Goal: Information Seeking & Learning: Learn about a topic

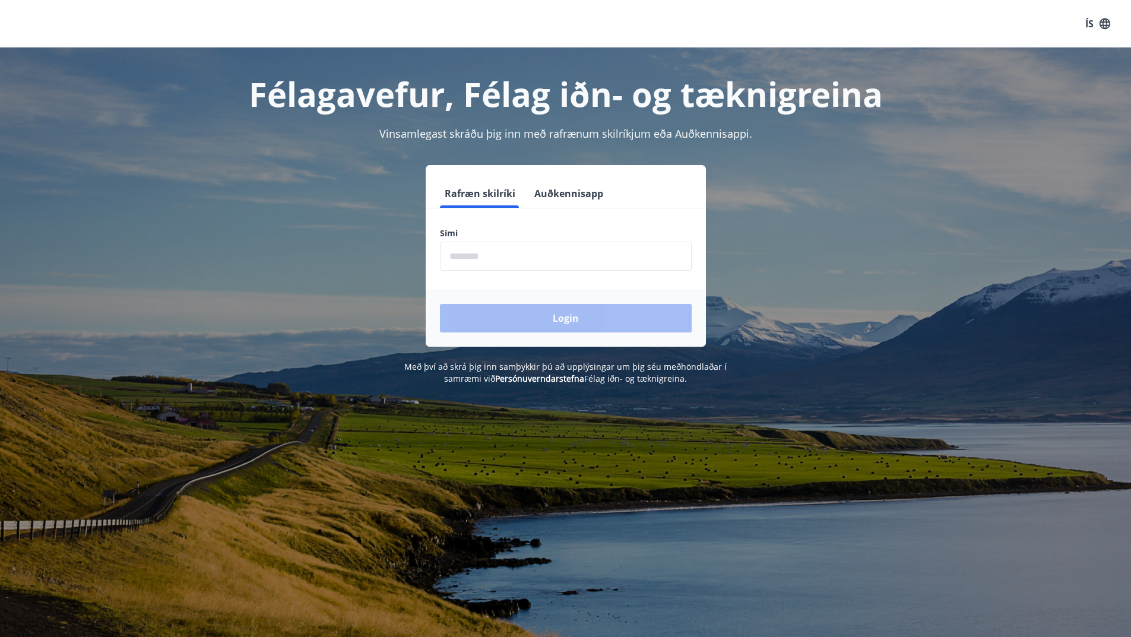
click at [516, 259] on input "phone" at bounding box center [566, 256] width 252 height 29
type input "********"
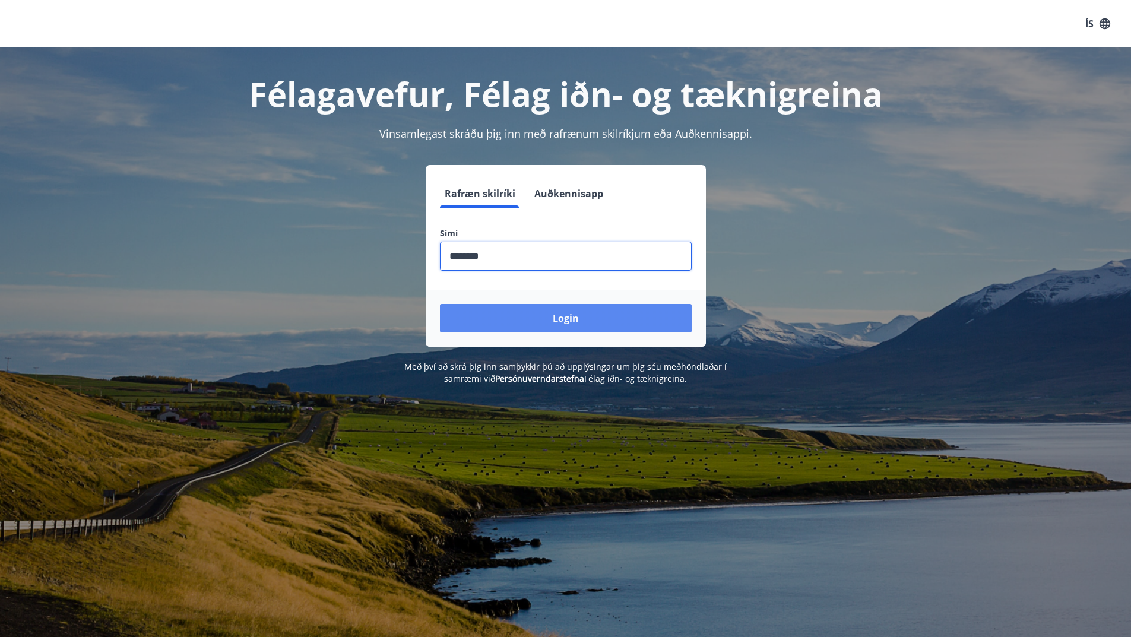
click at [563, 317] on button "Login" at bounding box center [566, 318] width 252 height 28
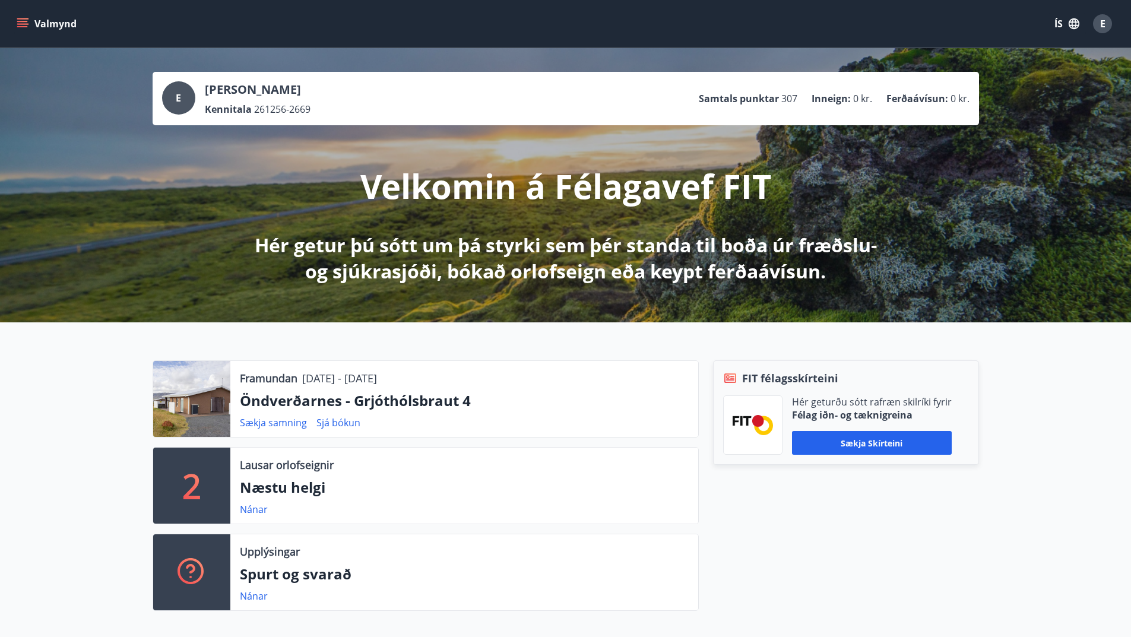
click at [1102, 23] on span "E" at bounding box center [1102, 23] width 5 height 13
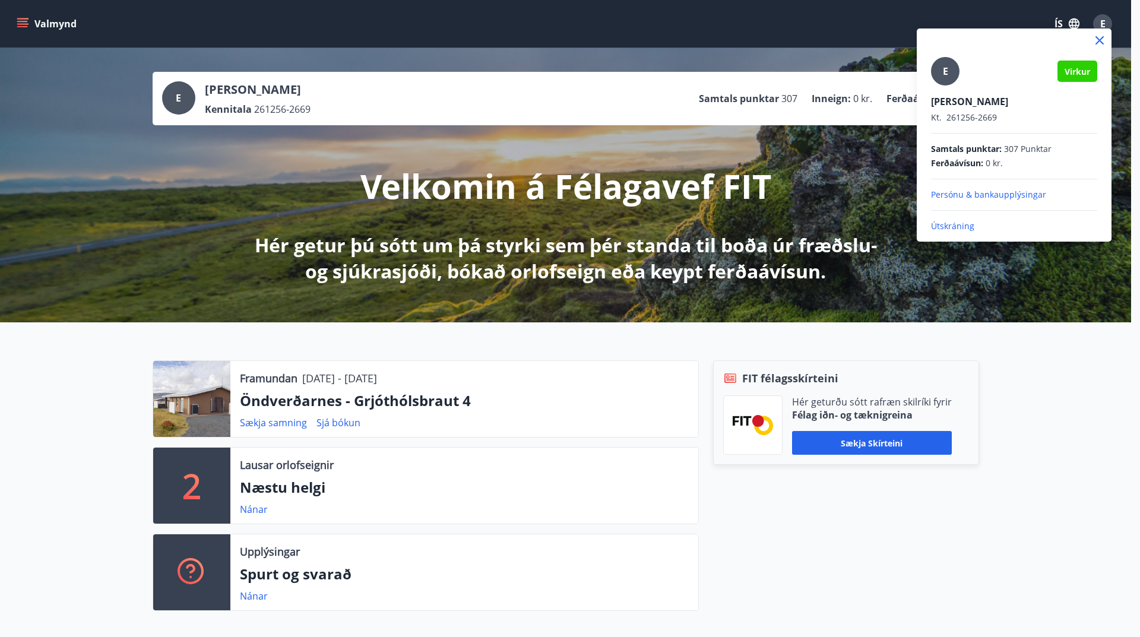
click at [1099, 40] on icon at bounding box center [1100, 41] width 2 height 2
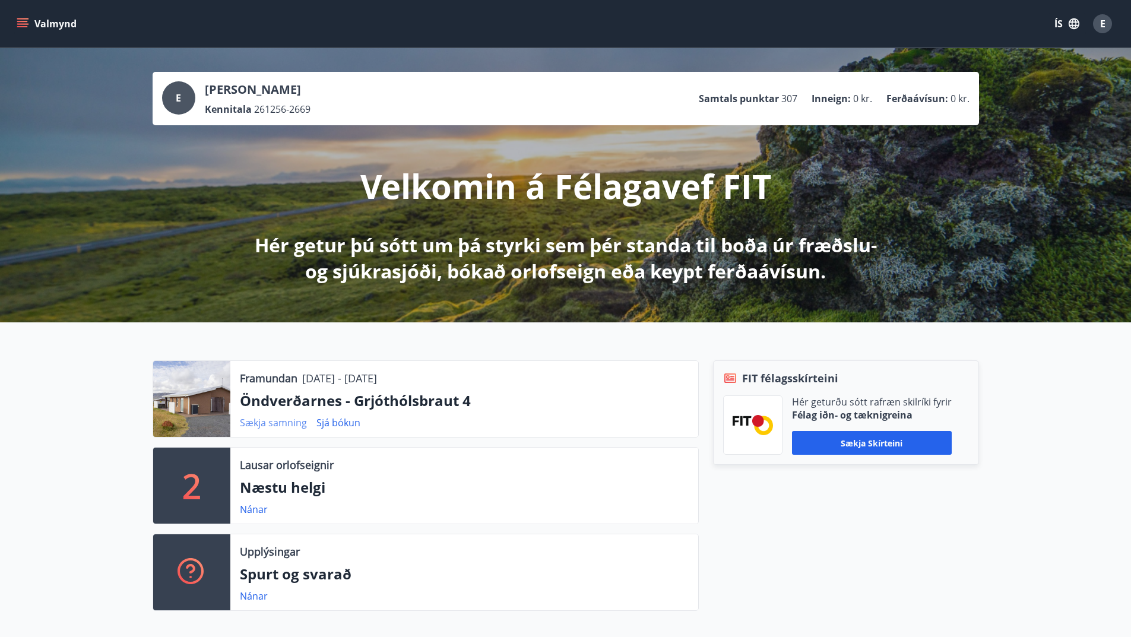
click at [287, 423] on link "Sækja samning" at bounding box center [273, 422] width 67 height 13
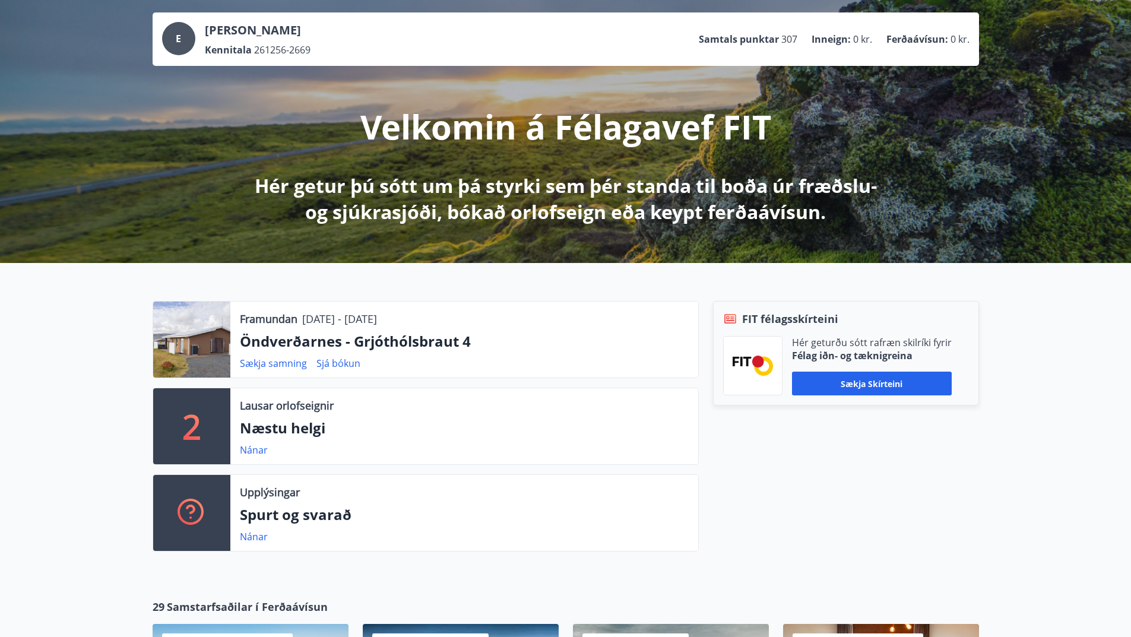
scroll to position [119, 0]
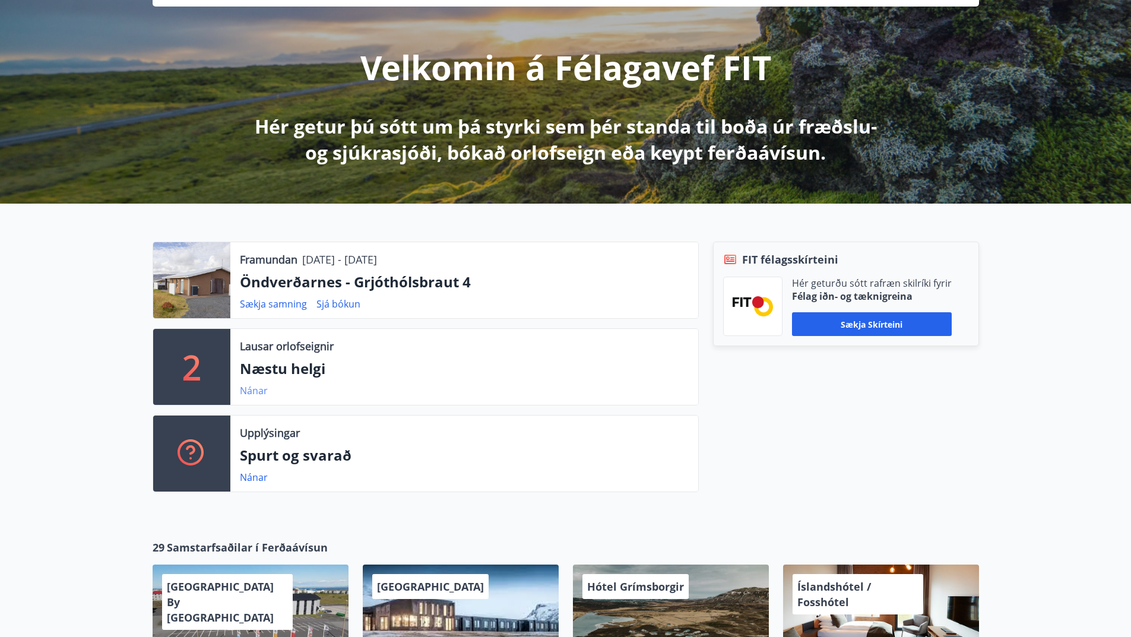
click at [256, 392] on link "Nánar" at bounding box center [254, 390] width 28 height 13
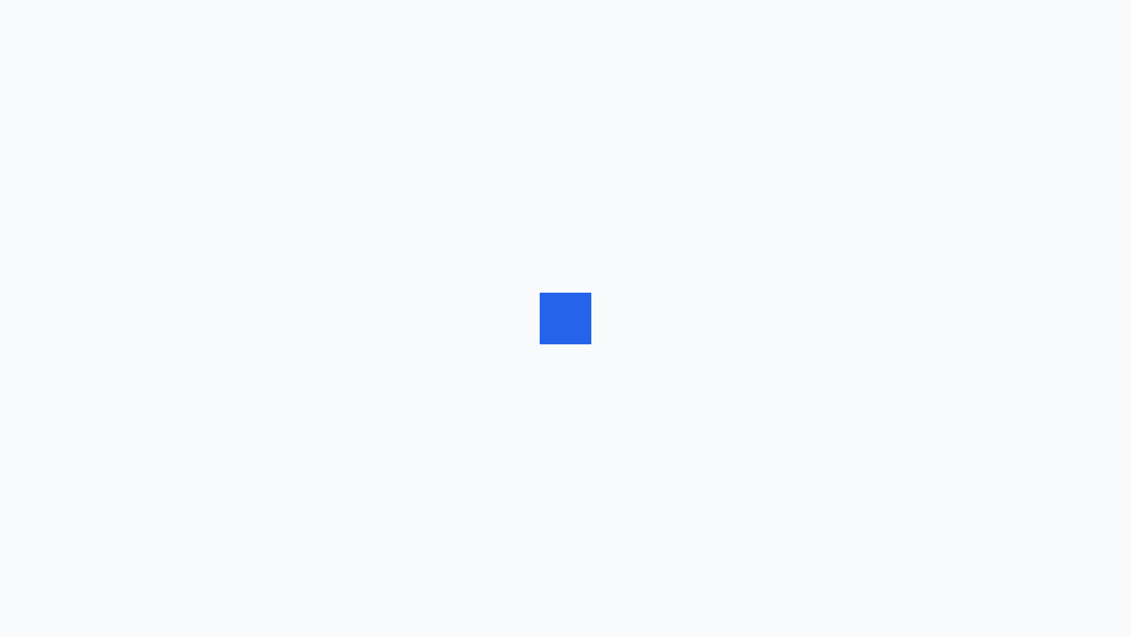
click at [256, 392] on div at bounding box center [565, 318] width 1131 height 637
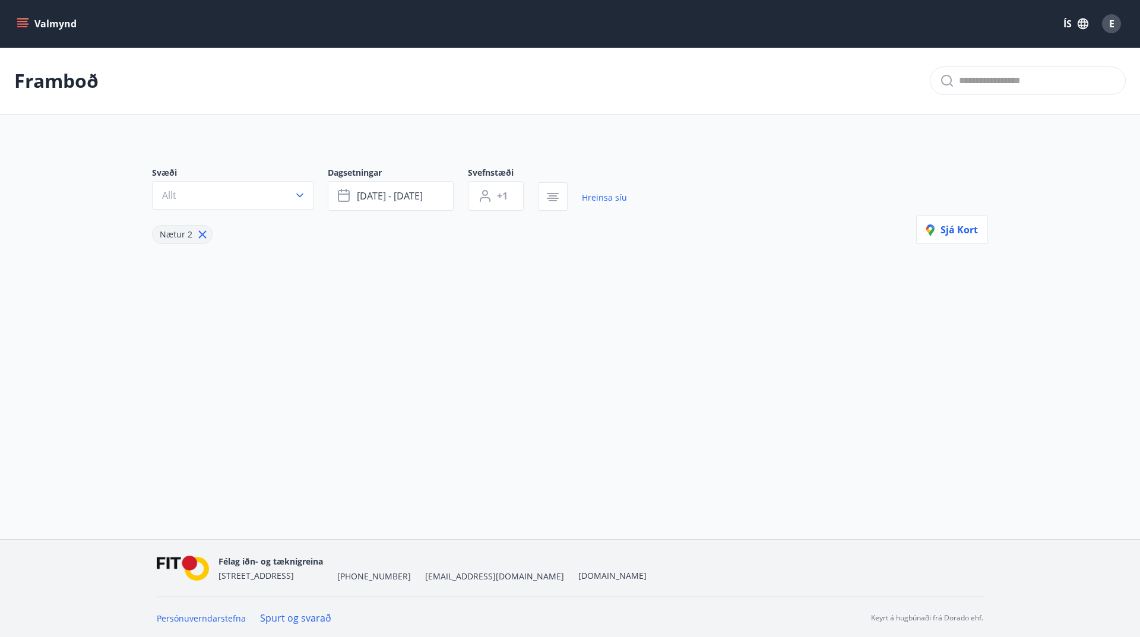
type input "*"
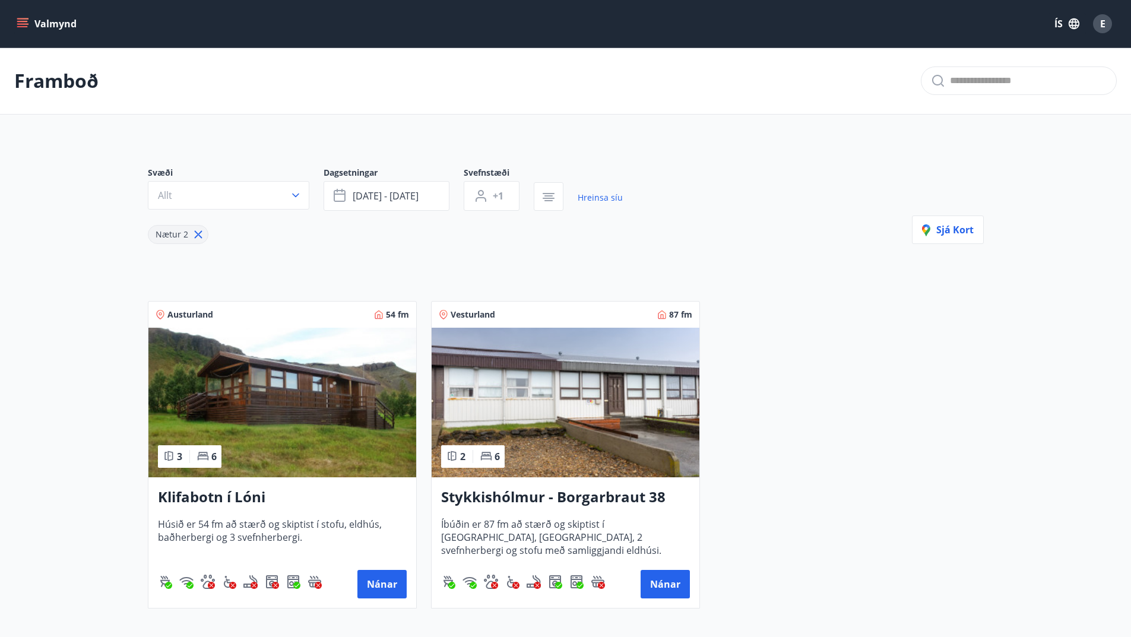
click at [21, 23] on icon "menu" at bounding box center [23, 24] width 12 height 12
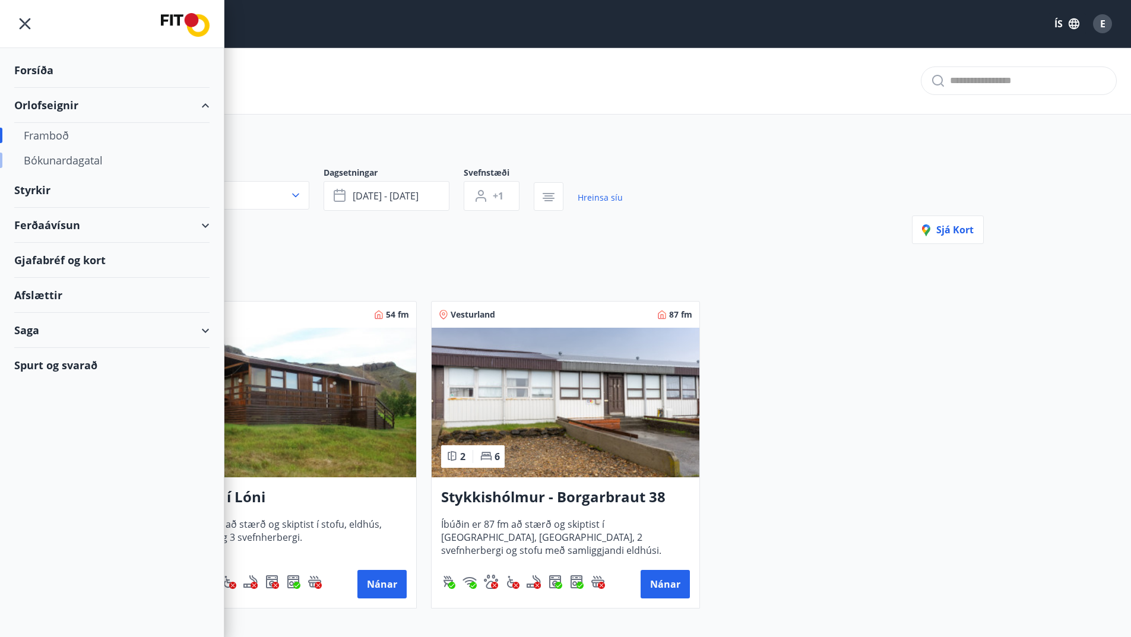
click at [84, 157] on div "Bókunardagatal" at bounding box center [112, 160] width 176 height 25
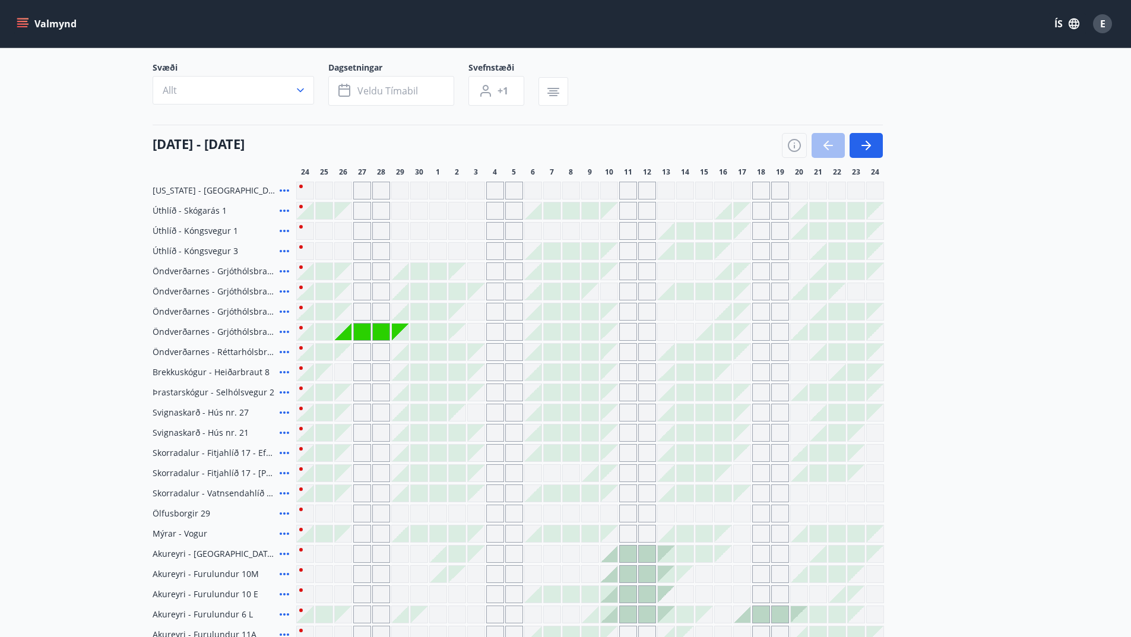
scroll to position [56, 0]
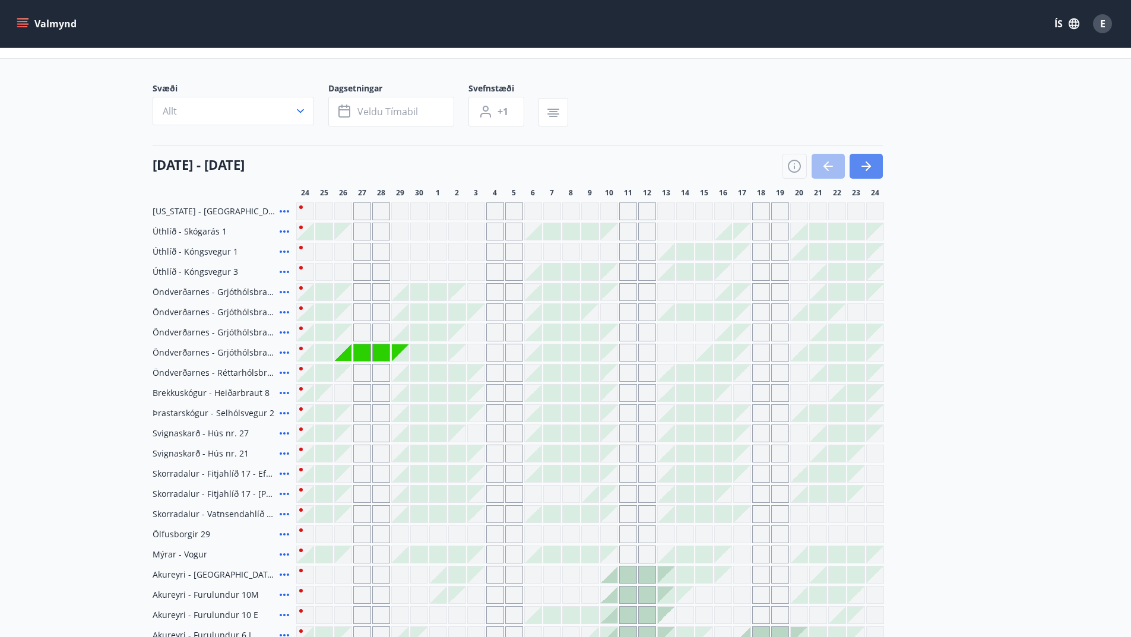
click at [865, 163] on icon "button" at bounding box center [866, 166] width 14 height 14
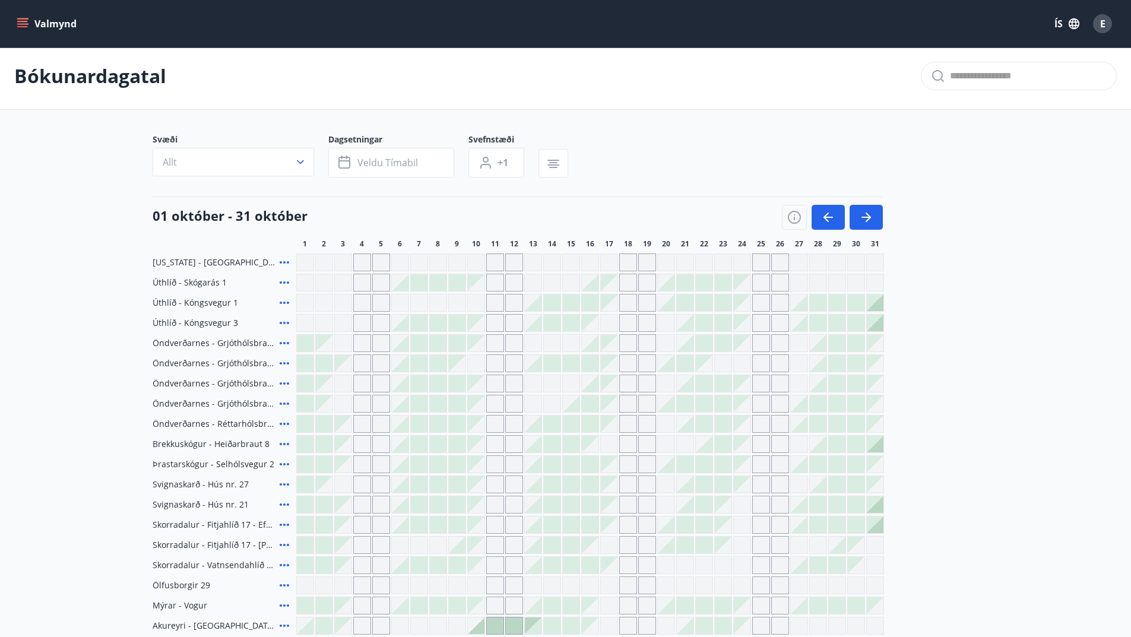
scroll to position [0, 0]
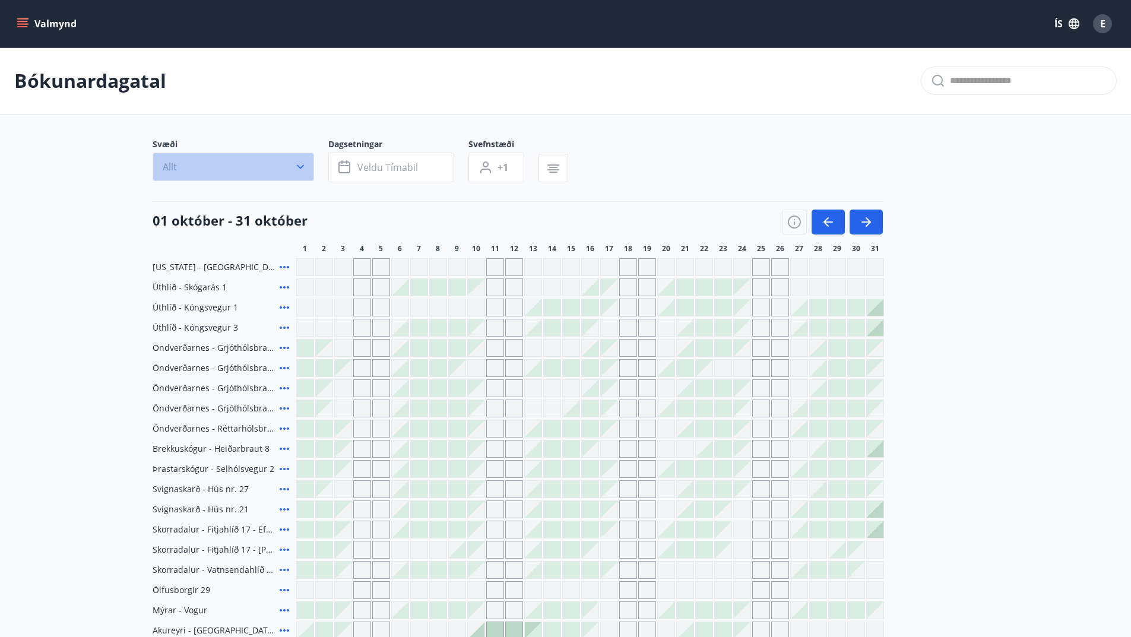
click at [302, 166] on icon "button" at bounding box center [300, 167] width 7 height 4
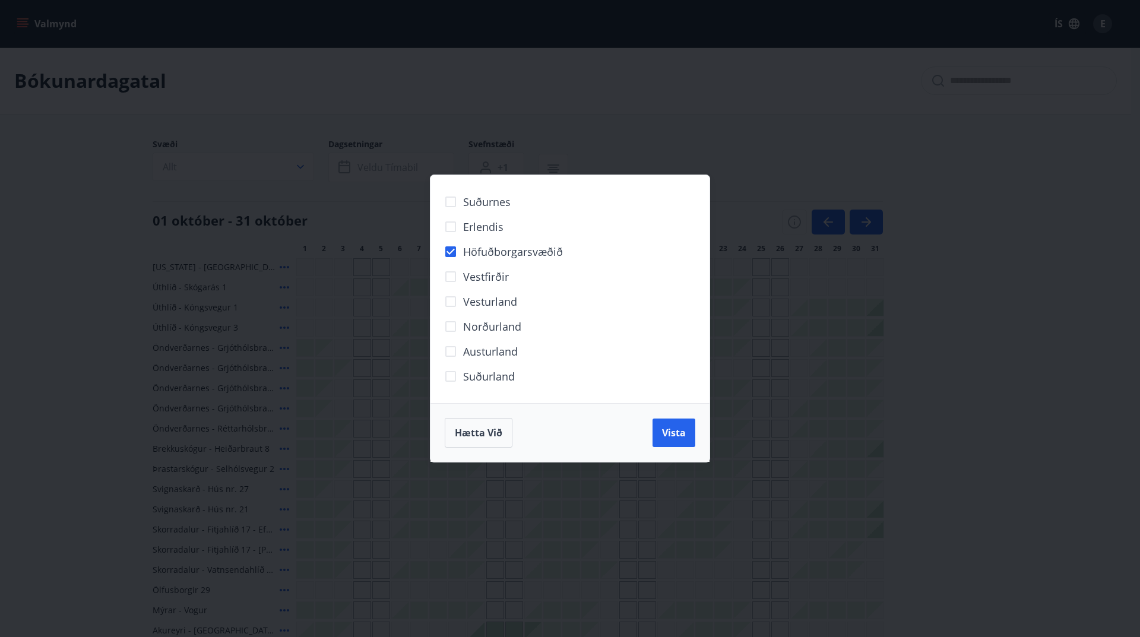
click at [674, 433] on span "Vista" at bounding box center [674, 432] width 24 height 13
click at [667, 432] on span "Vista" at bounding box center [674, 432] width 24 height 13
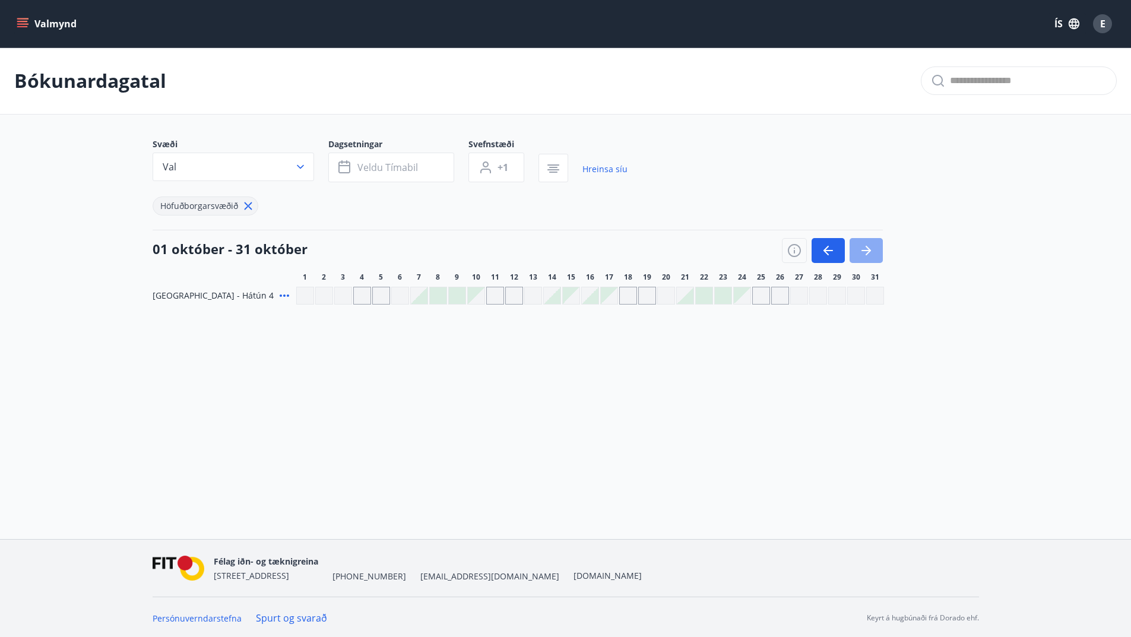
click at [867, 249] on icon "button" at bounding box center [866, 250] width 14 height 14
click at [866, 251] on icon "button" at bounding box center [865, 250] width 9 height 1
click at [826, 248] on icon "button" at bounding box center [825, 250] width 5 height 9
click at [246, 206] on icon at bounding box center [248, 205] width 13 height 13
click at [246, 230] on div "01 nóvember - 30 nóvember" at bounding box center [518, 246] width 730 height 33
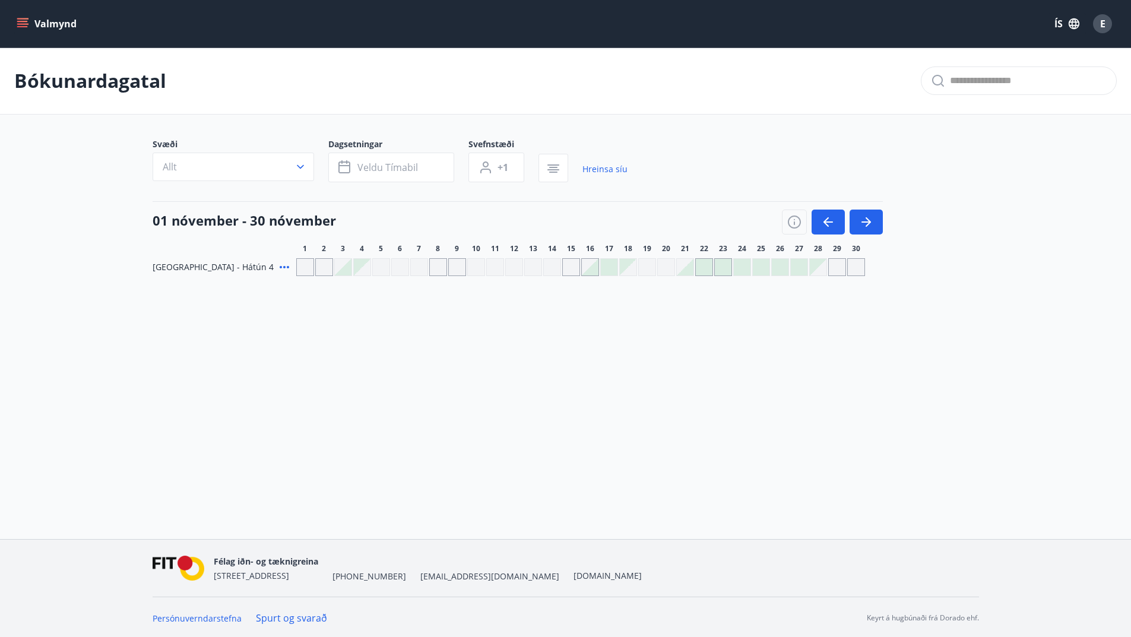
click at [297, 167] on icon "button" at bounding box center [300, 167] width 12 height 12
click at [300, 166] on div "Suðurnes Erlendis Höfuðborgarsvæðið Vestfirðir Vesturland Norðurland Austurland…" at bounding box center [565, 318] width 1131 height 637
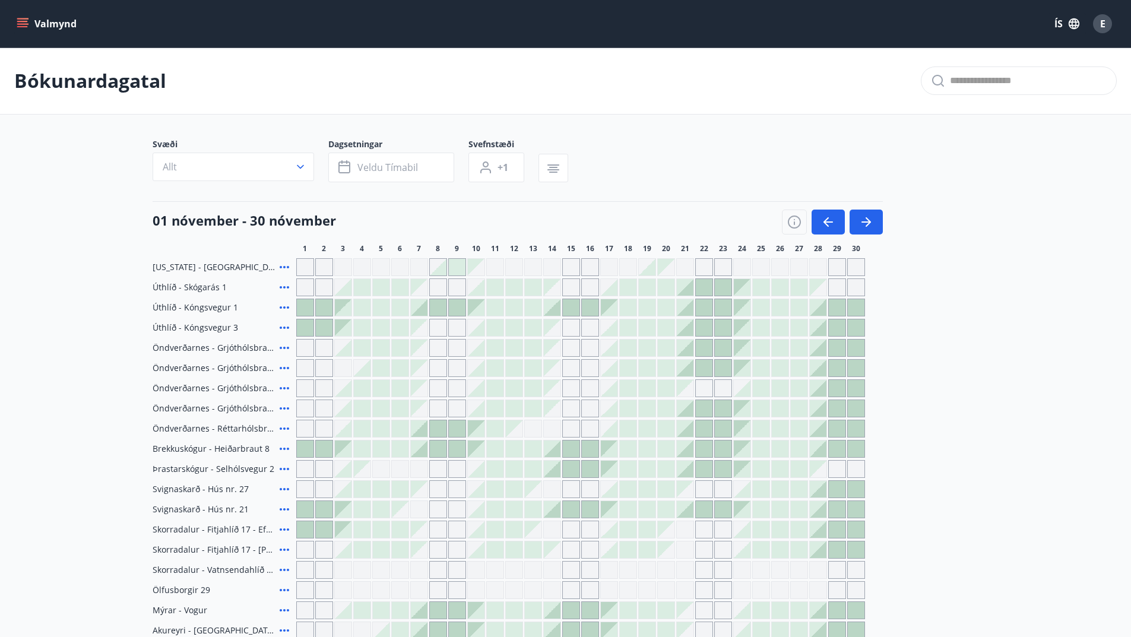
click at [23, 24] on icon "menu" at bounding box center [23, 23] width 13 height 1
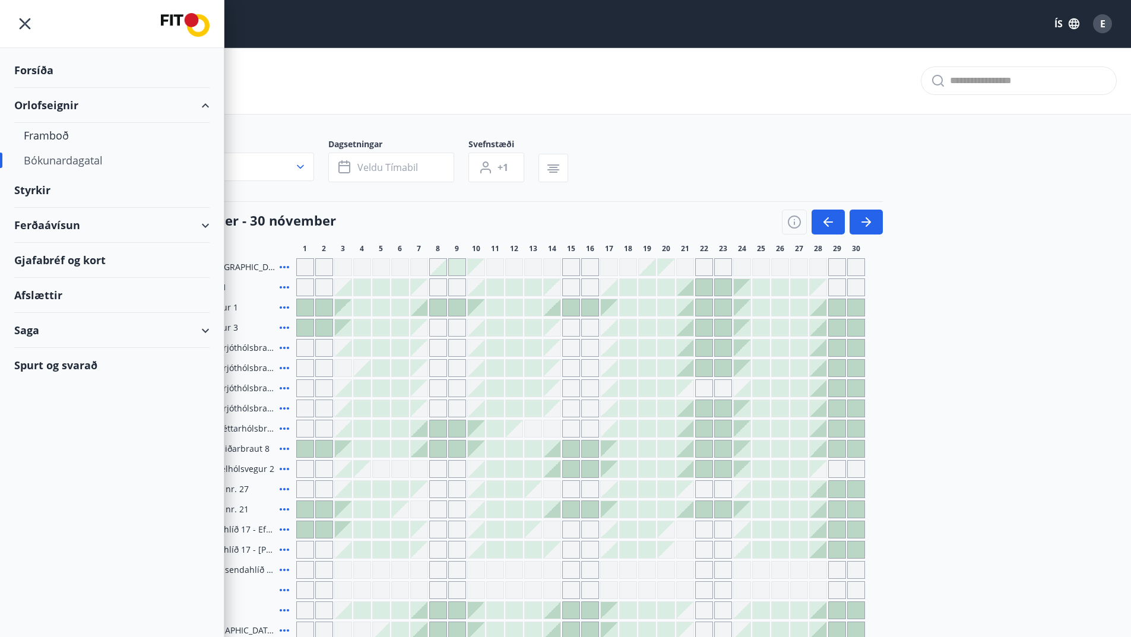
click at [35, 189] on div "Styrkir" at bounding box center [111, 190] width 195 height 35
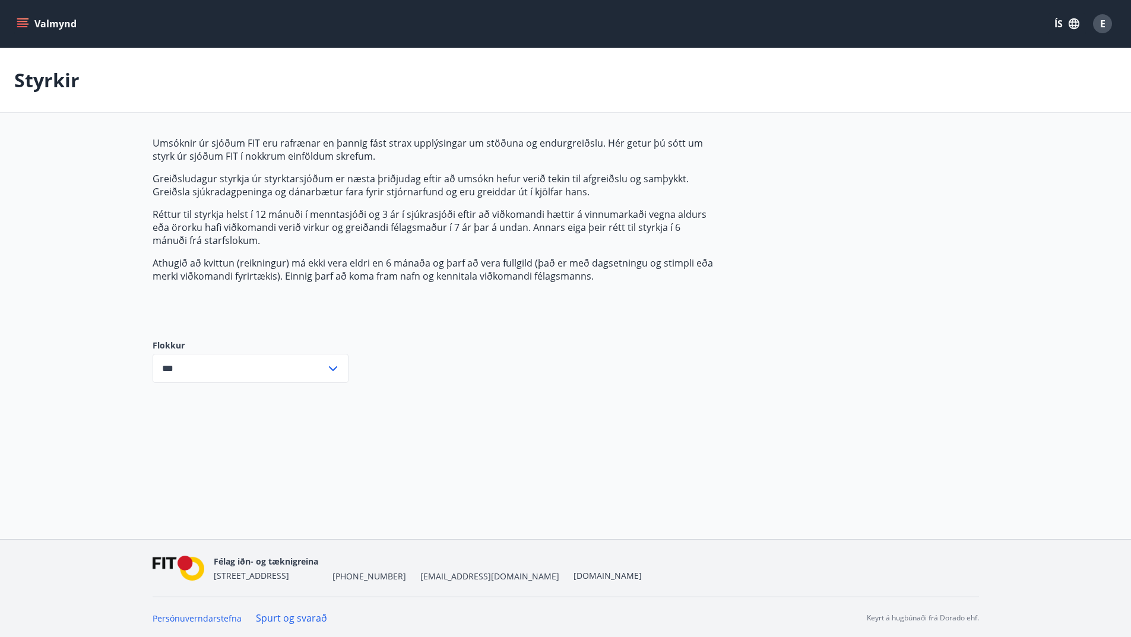
click at [334, 367] on icon at bounding box center [333, 369] width 14 height 14
click at [334, 367] on icon at bounding box center [333, 368] width 8 height 5
click at [200, 366] on input "***" at bounding box center [239, 368] width 173 height 29
click at [335, 369] on icon at bounding box center [333, 368] width 8 height 5
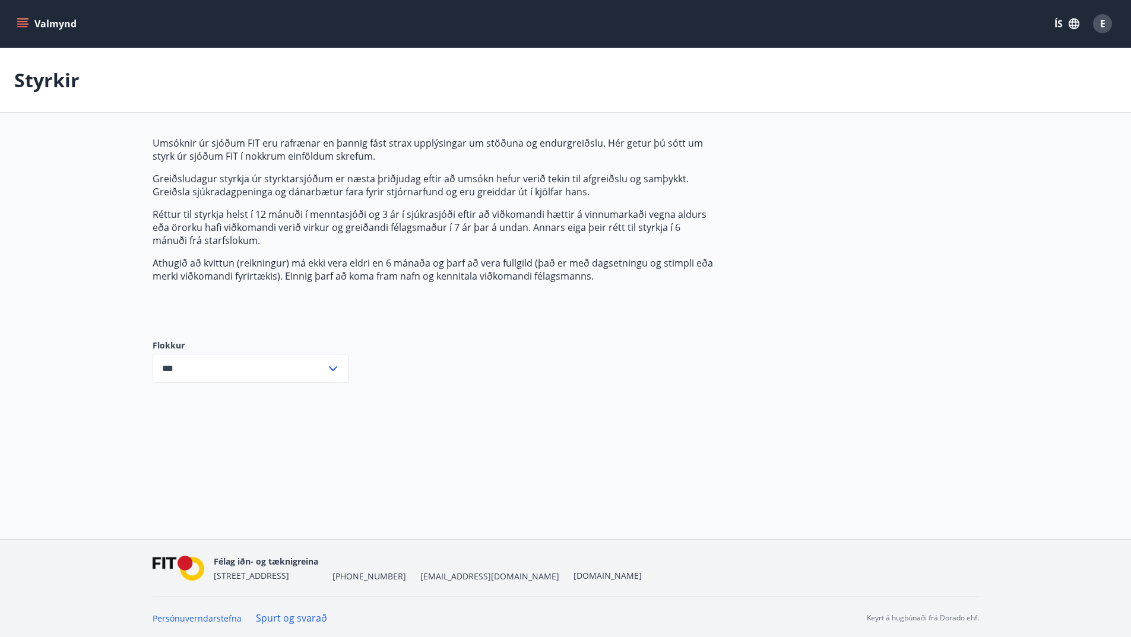
click at [332, 370] on icon at bounding box center [333, 369] width 14 height 14
click at [291, 397] on li "Öll" at bounding box center [250, 393] width 195 height 21
click at [334, 368] on icon at bounding box center [333, 369] width 14 height 14
click at [278, 438] on li "Fræðslusjóður" at bounding box center [250, 436] width 195 height 21
type input "**********"
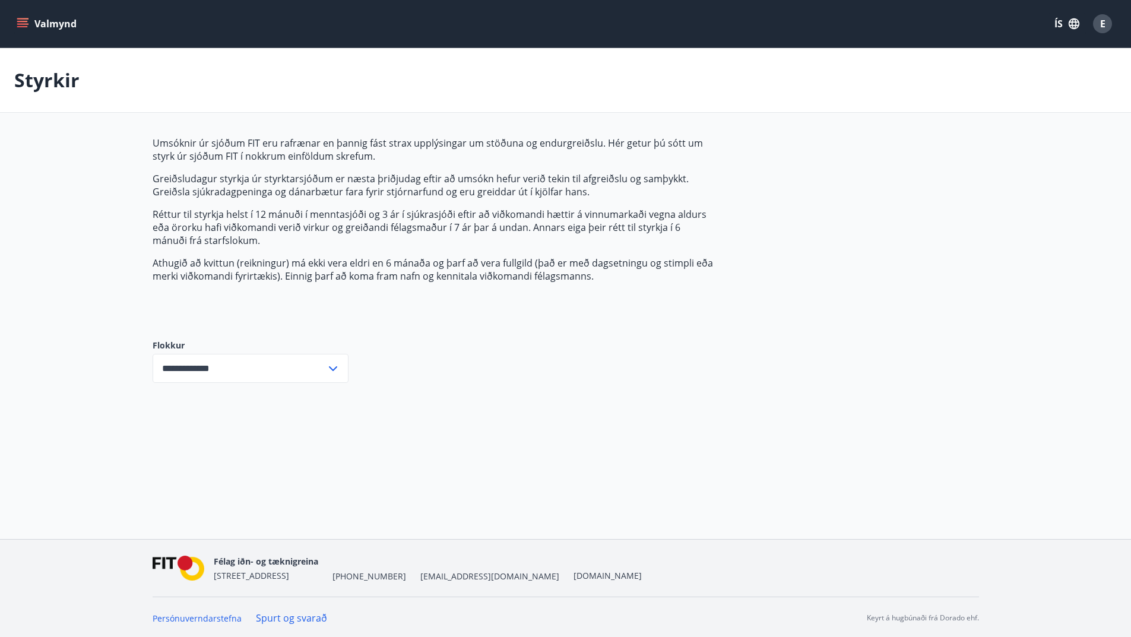
scroll to position [2, 0]
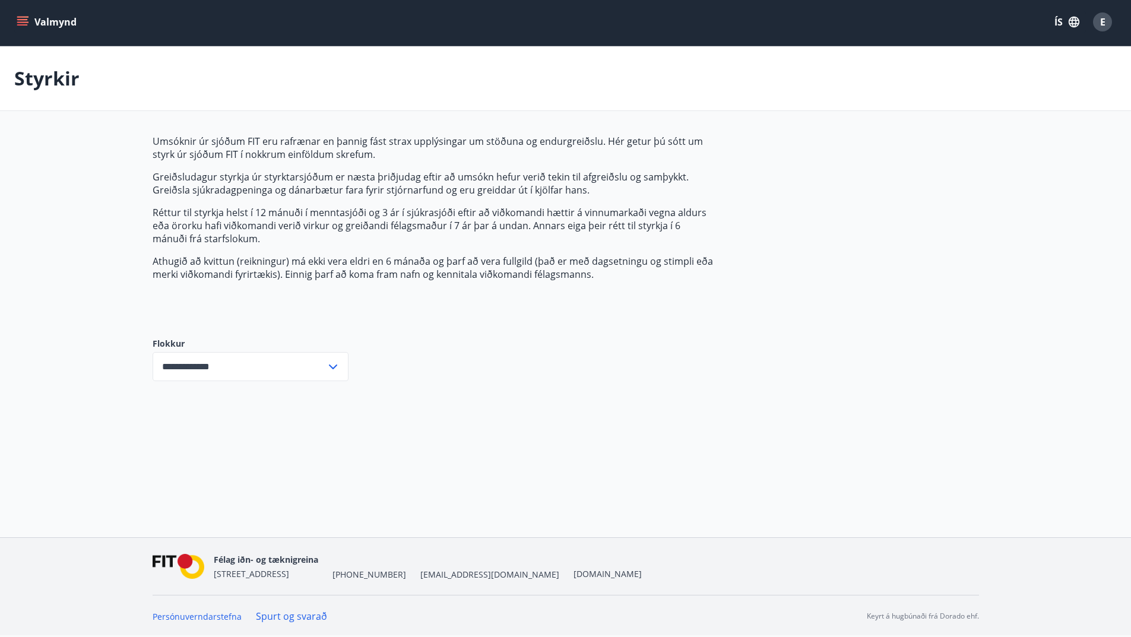
click at [26, 21] on icon "menu" at bounding box center [23, 22] width 12 height 12
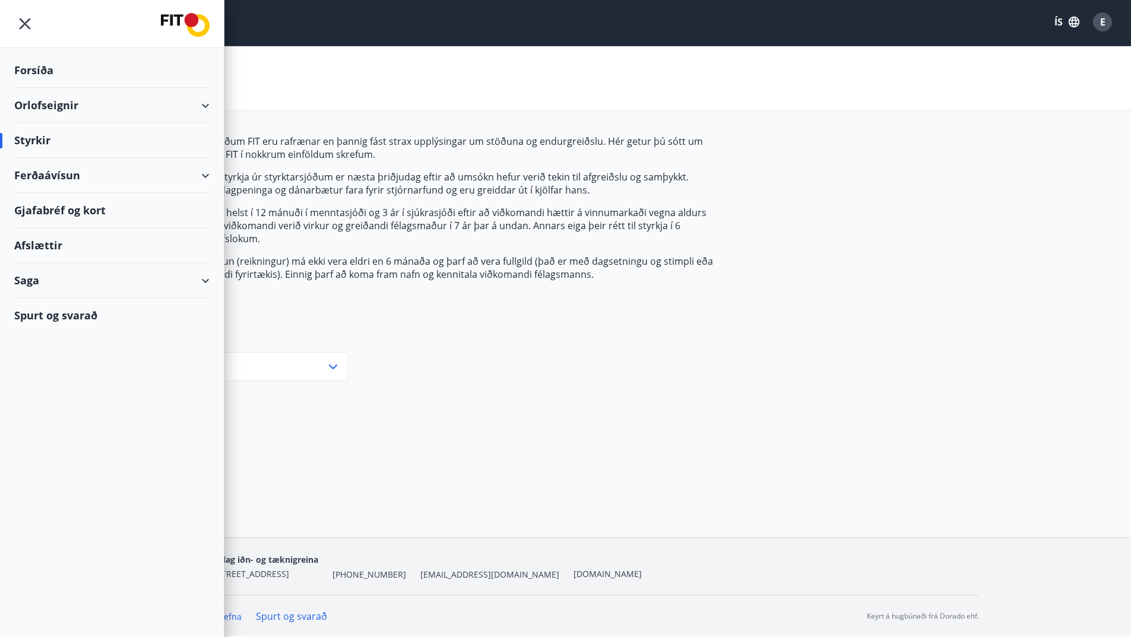
click at [205, 174] on div "Ferðaávísun" at bounding box center [111, 175] width 195 height 35
click at [75, 174] on div "Ferðaávísun" at bounding box center [111, 175] width 195 height 35
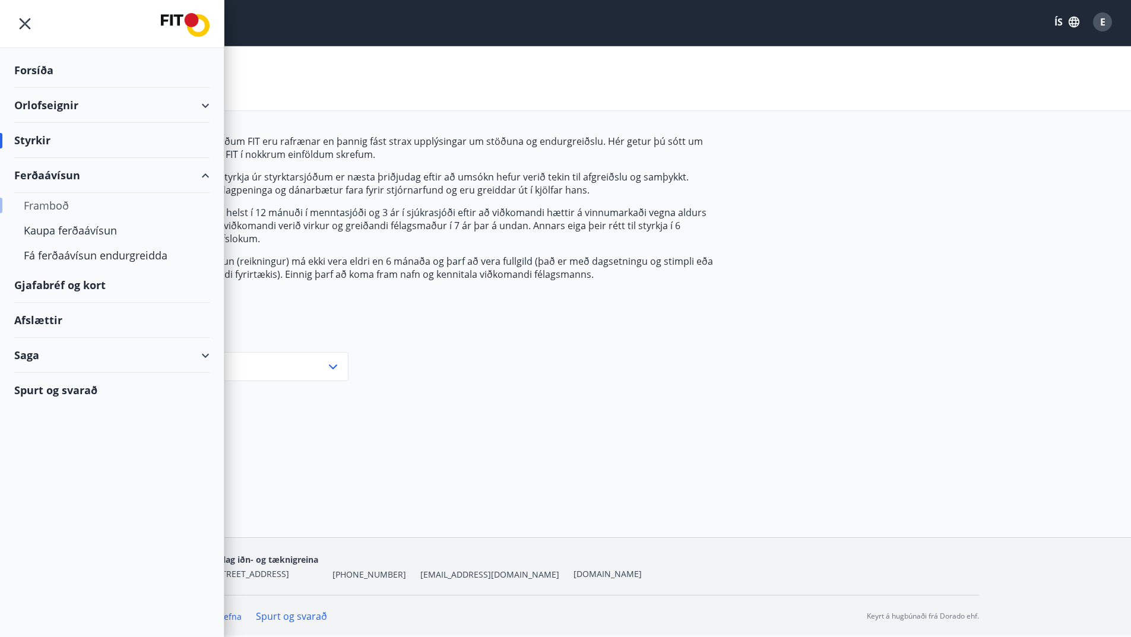
click at [61, 204] on div "Framboð" at bounding box center [112, 205] width 176 height 25
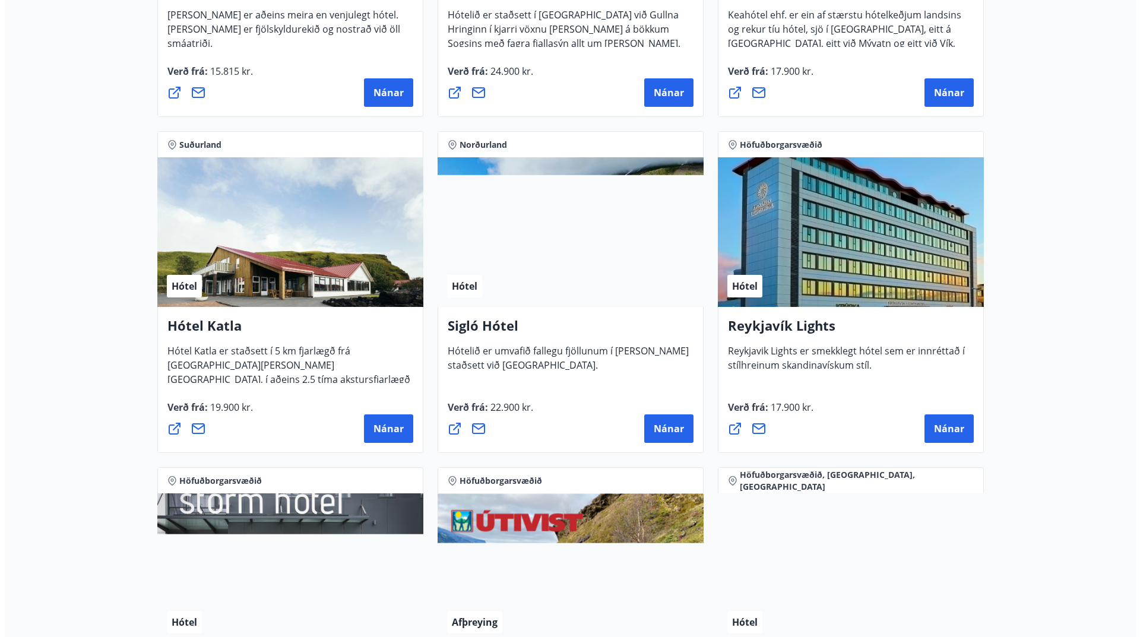
scroll to position [772, 0]
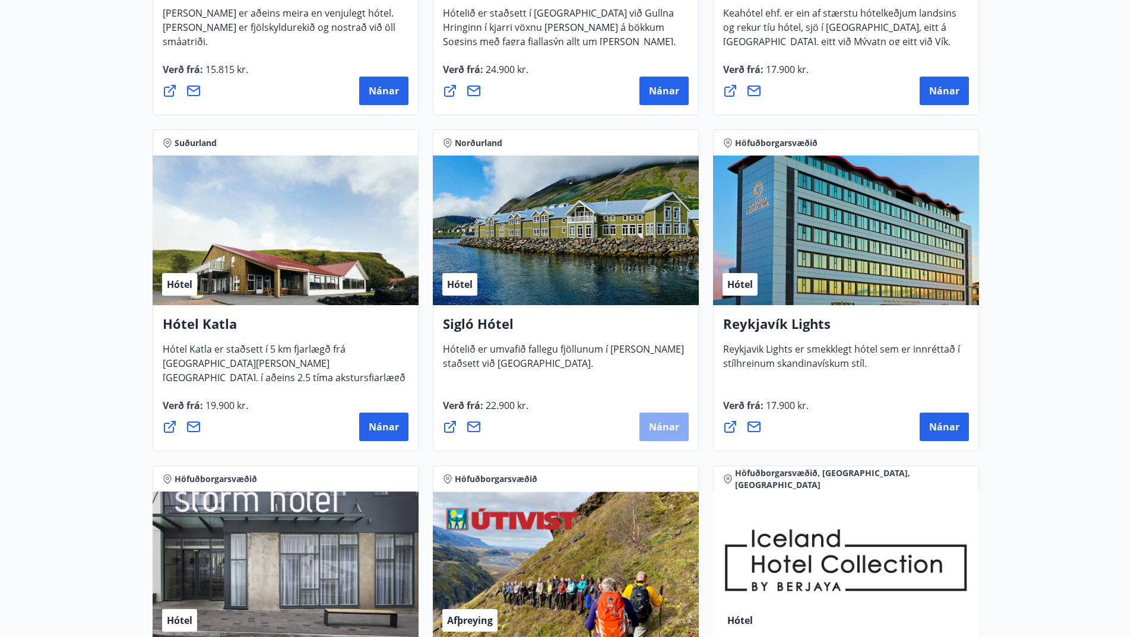
click at [657, 424] on span "Nánar" at bounding box center [664, 426] width 30 height 13
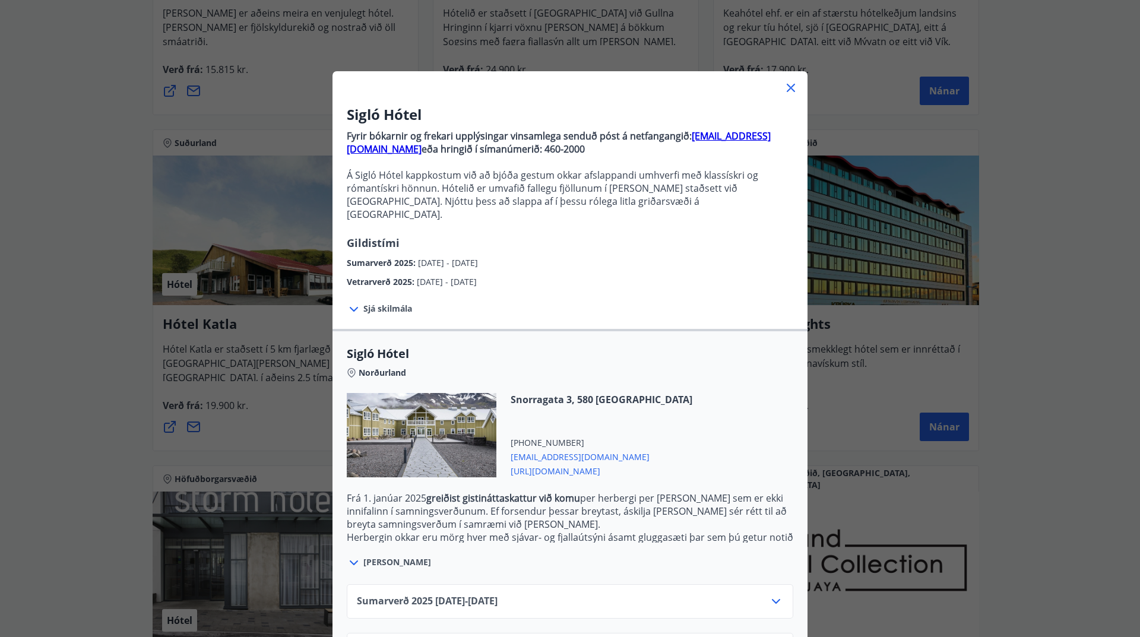
click at [349, 302] on icon at bounding box center [354, 309] width 14 height 14
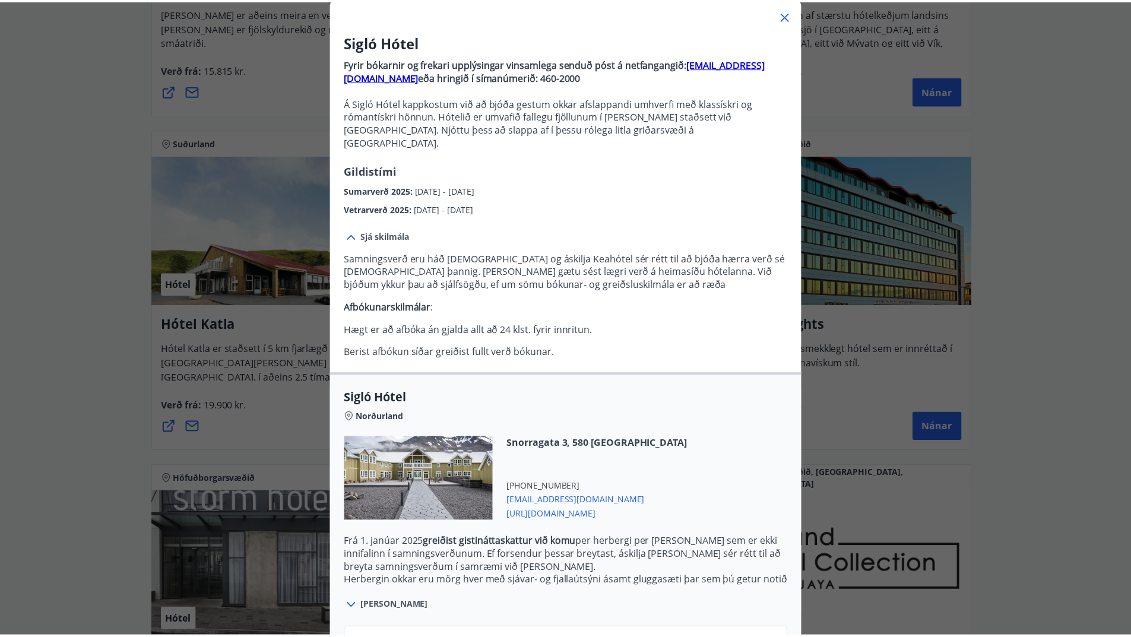
scroll to position [0, 0]
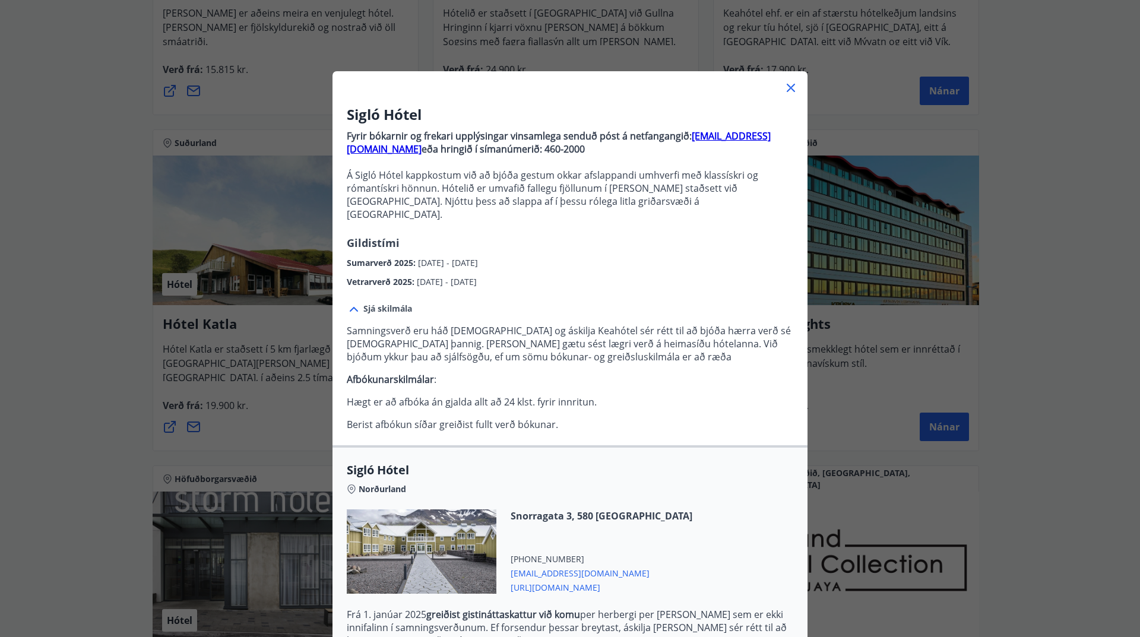
click at [787, 87] on icon at bounding box center [791, 88] width 14 height 14
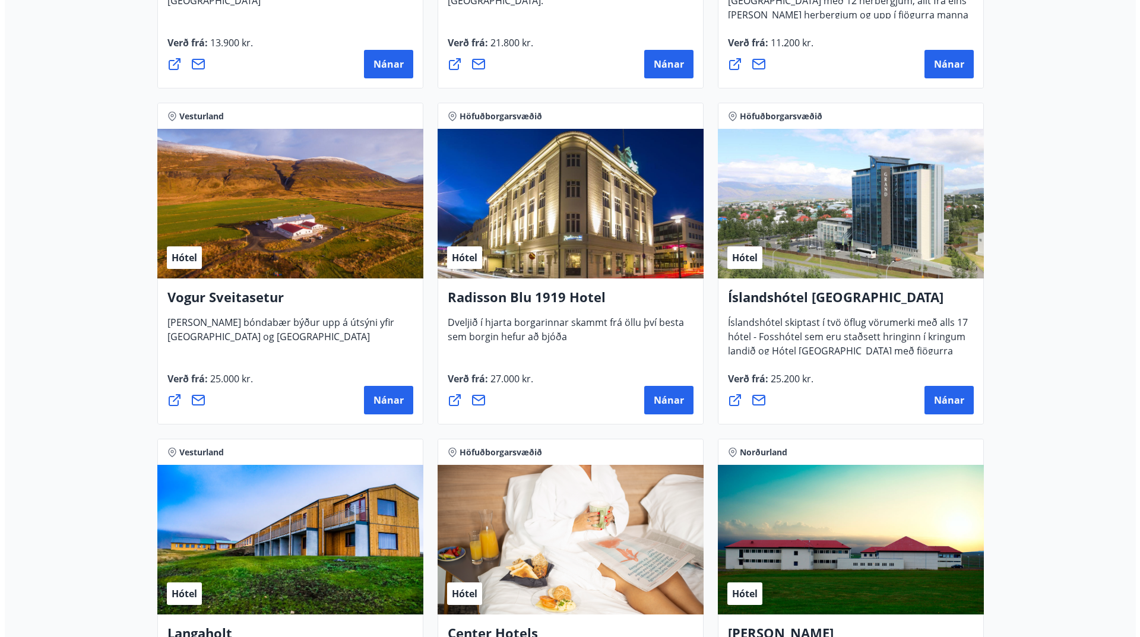
scroll to position [2083, 0]
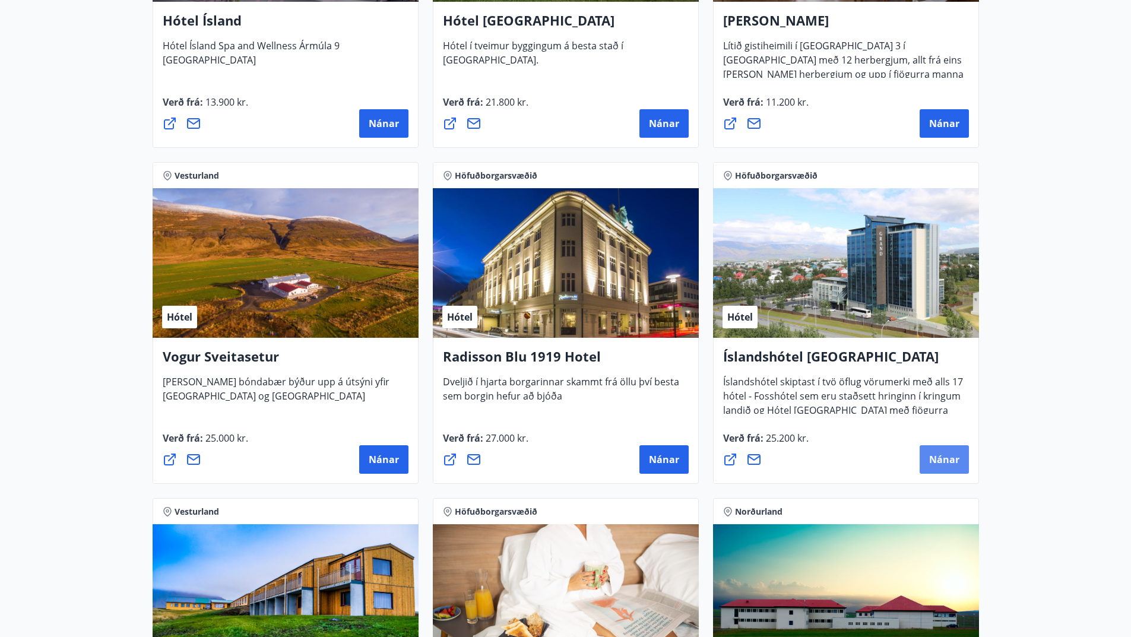
click at [943, 461] on span "Nánar" at bounding box center [944, 459] width 30 height 13
click at [940, 454] on span "Nánar" at bounding box center [944, 459] width 30 height 13
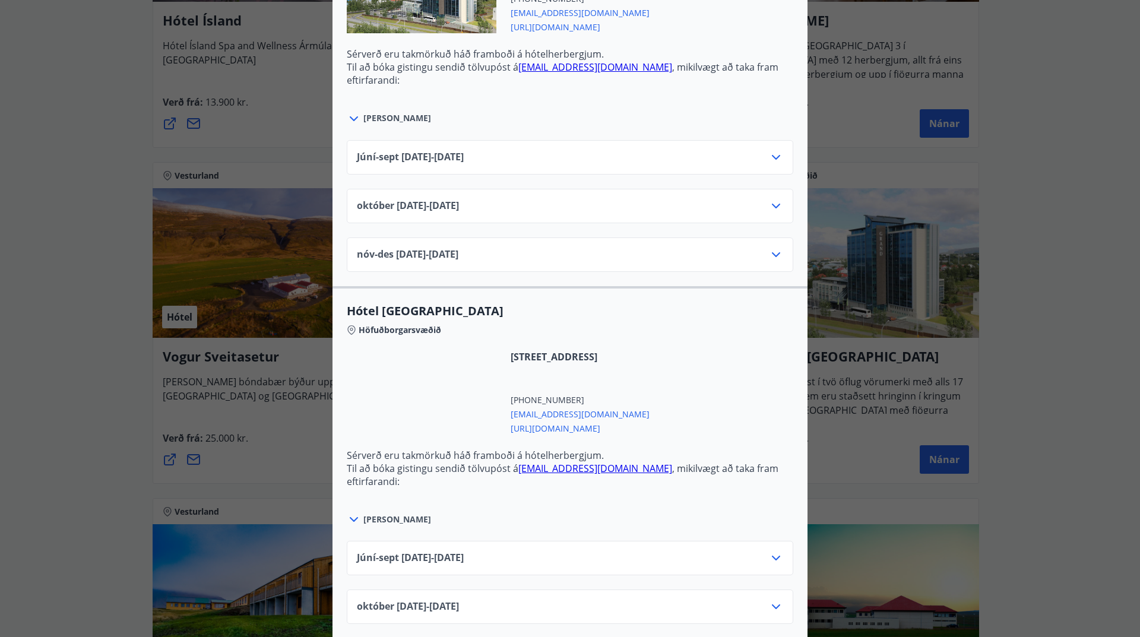
scroll to position [475, 0]
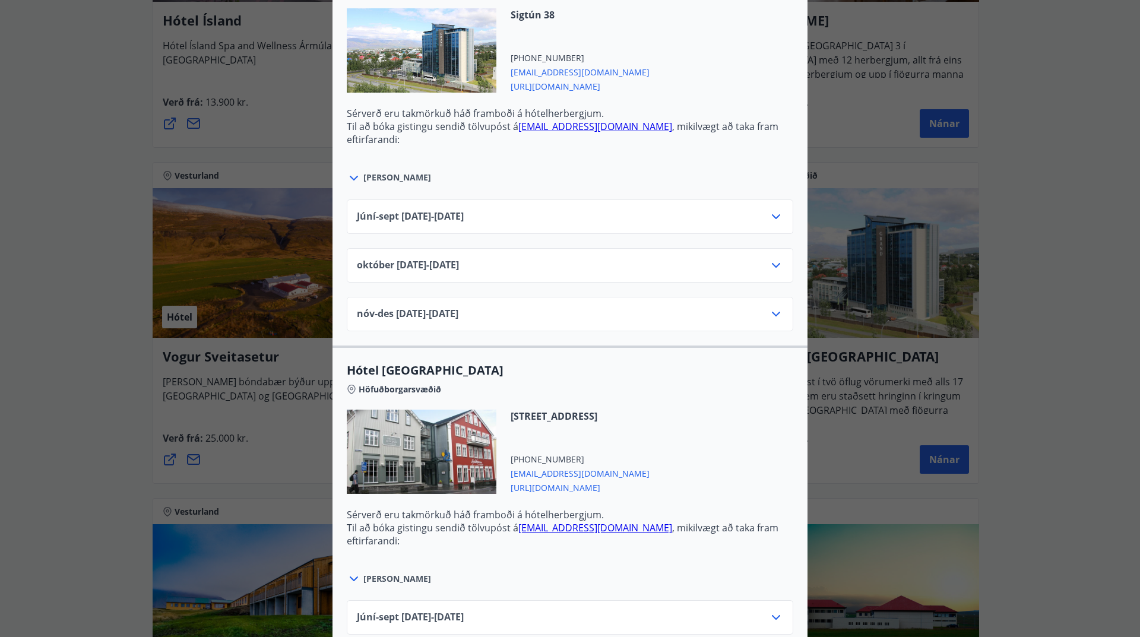
click at [772, 265] on icon at bounding box center [776, 265] width 8 height 5
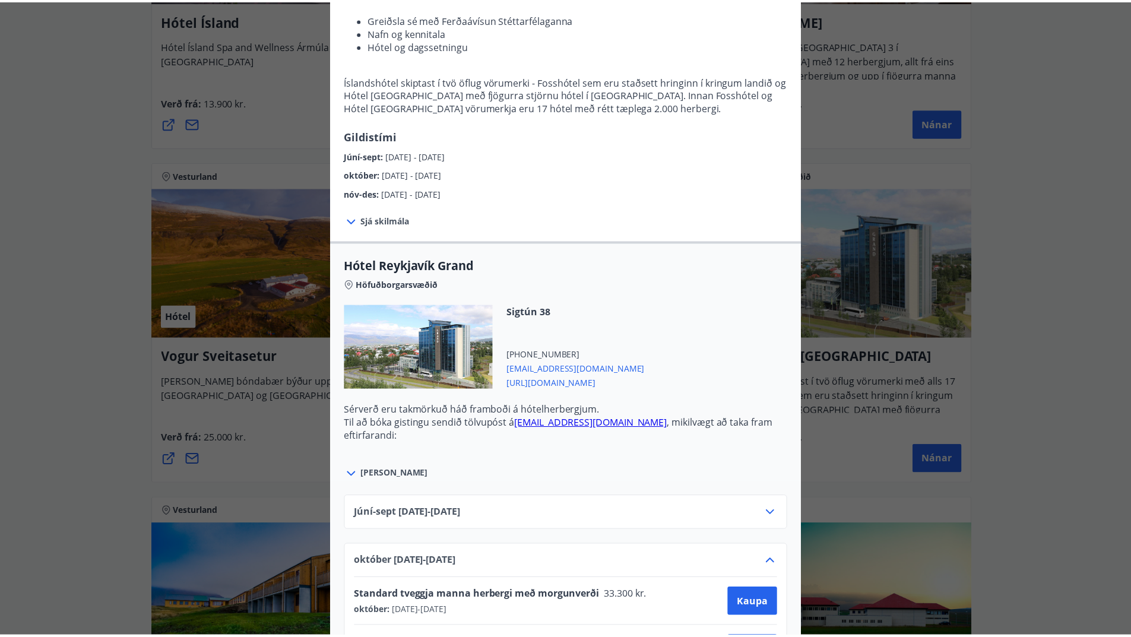
scroll to position [0, 0]
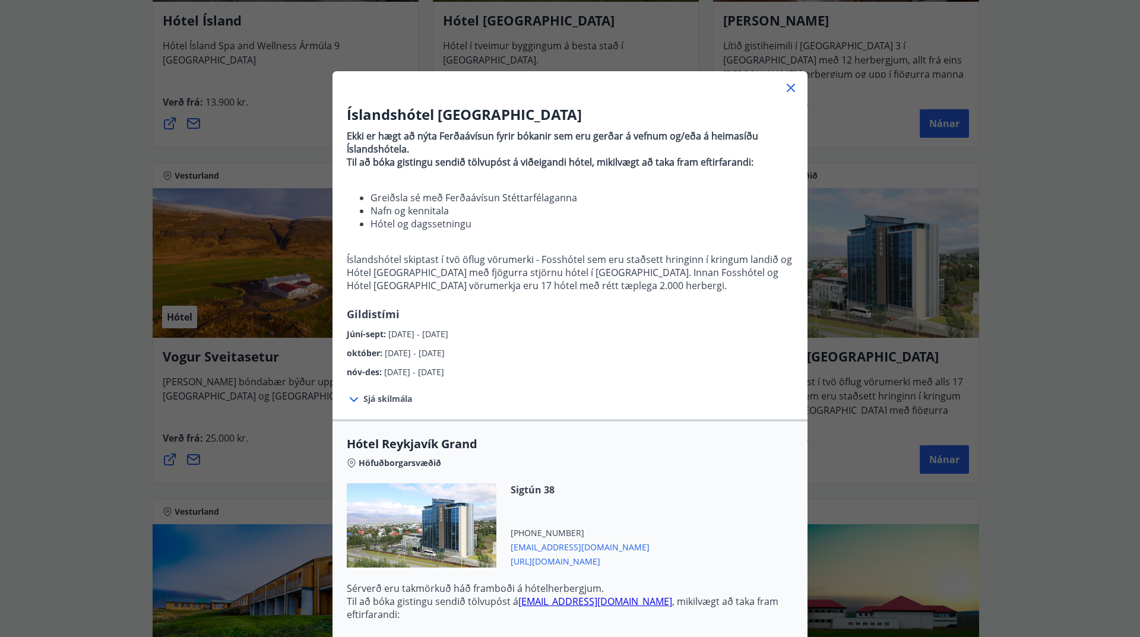
click at [789, 84] on icon at bounding box center [791, 88] width 14 height 14
